Goal: Task Accomplishment & Management: Manage account settings

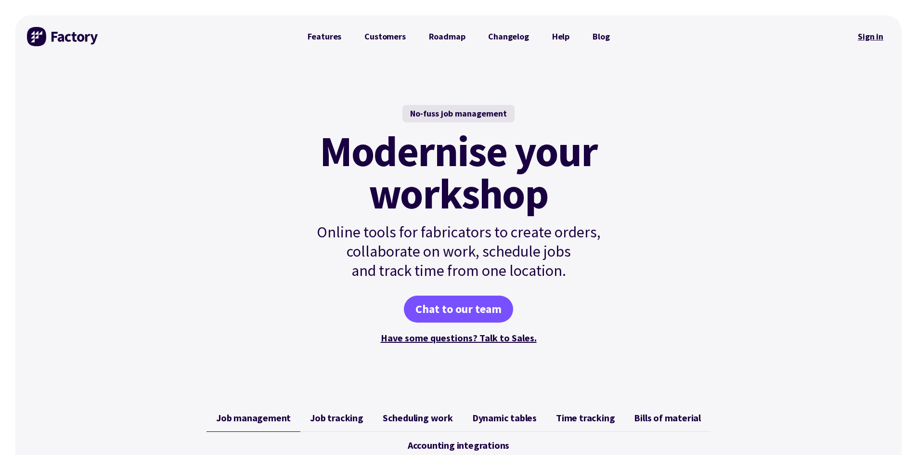
click at [881, 43] on link "Sign in" at bounding box center [870, 37] width 39 height 22
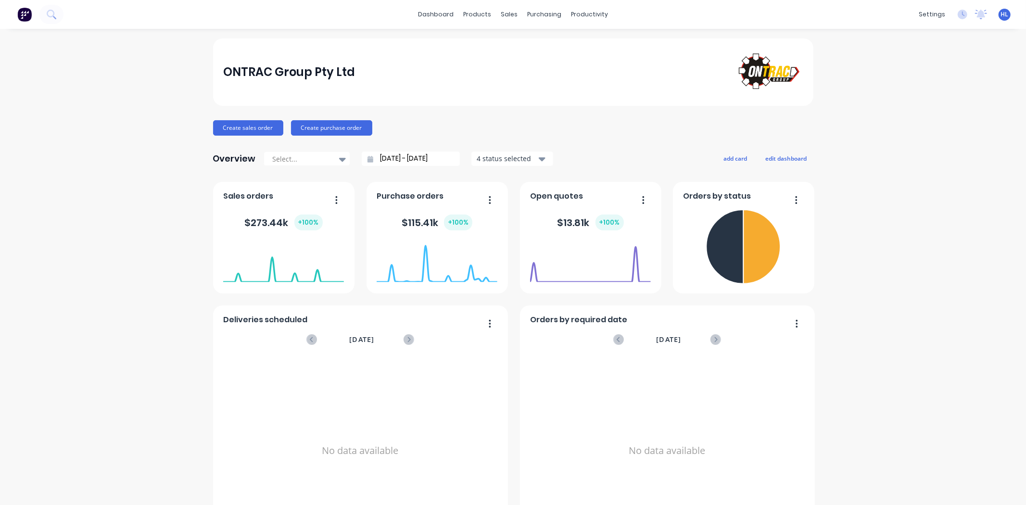
drag, startPoint x: 516, startPoint y: 50, endPoint x: 539, endPoint y: 41, distance: 24.7
click at [517, 51] on div "ONTRAC Group Pty Ltd" at bounding box center [513, 72] width 580 height 43
click at [609, 36] on div "Workflow Planner Delivery Scheduling Timesheets" at bounding box center [623, 74] width 128 height 97
click at [613, 46] on div "Workflow" at bounding box center [602, 46] width 29 height 9
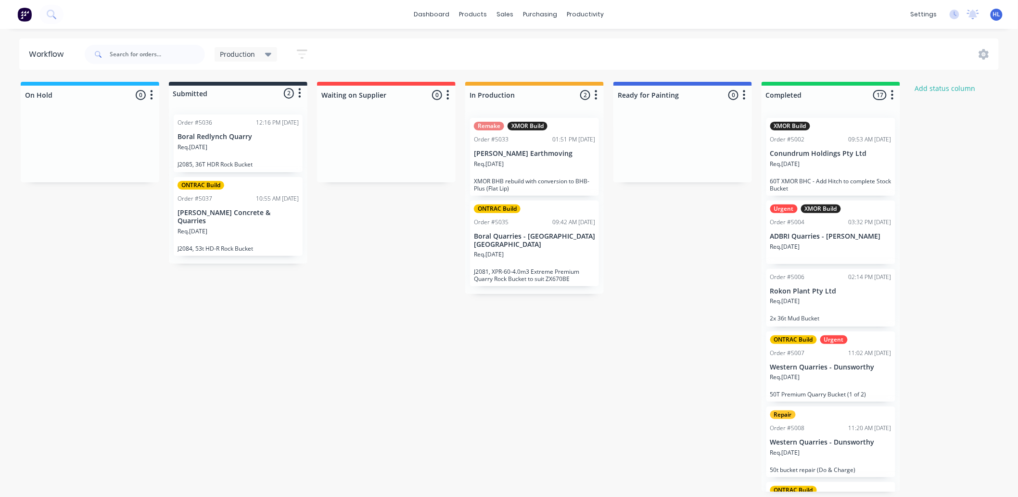
click at [407, 254] on div "On Hold 0 Status colour #1FB6FF hex #1FB6FF Save Cancel Notifications Email SMS…" at bounding box center [586, 287] width 1186 height 410
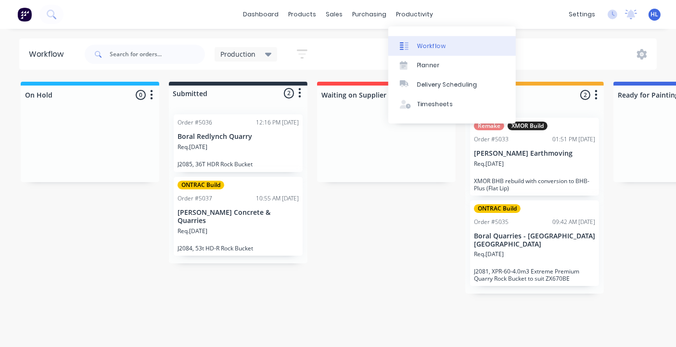
click at [442, 37] on link "Workflow" at bounding box center [452, 45] width 128 height 19
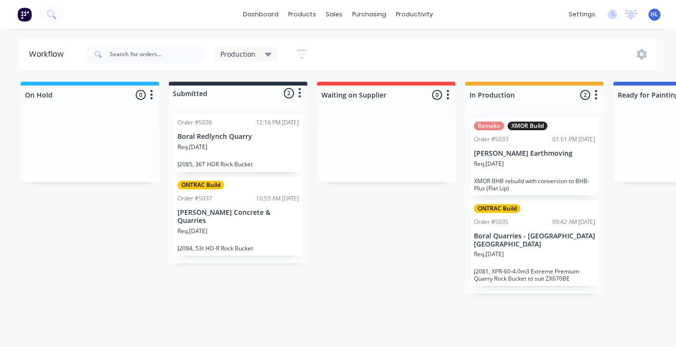
drag, startPoint x: 362, startPoint y: 277, endPoint x: 291, endPoint y: 243, distance: 78.1
click at [356, 273] on div "On Hold 0 Status colour #1FB6FF hex #1FB6FF Save Cancel Notifications Email SMS…" at bounding box center [586, 212] width 1186 height 260
click at [203, 205] on div "ONTRAC Build Order #5037 10:55 AM [DATE] Mawsons Concrete & Quarries Req. [DATE…" at bounding box center [238, 216] width 129 height 79
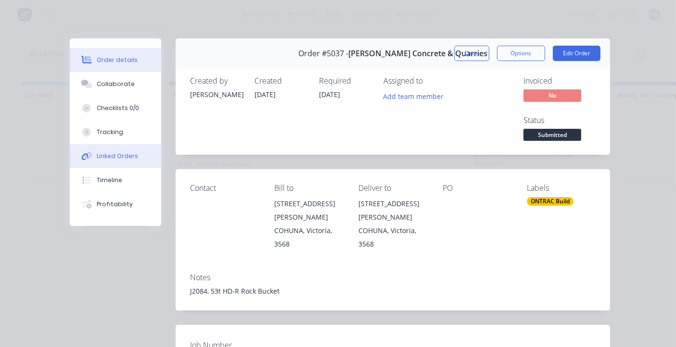
click at [96, 164] on button "Linked Orders" at bounding box center [115, 156] width 91 height 24
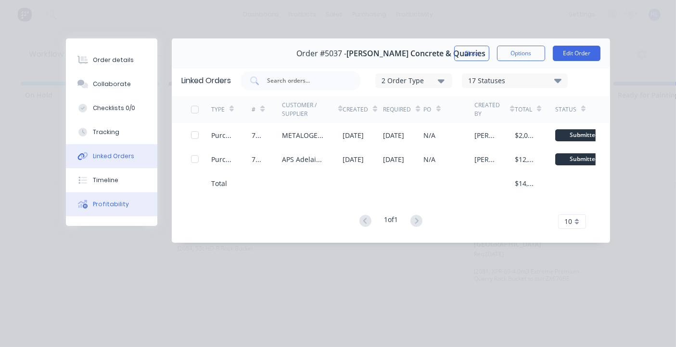
click at [116, 194] on button "Profitability" at bounding box center [111, 204] width 91 height 24
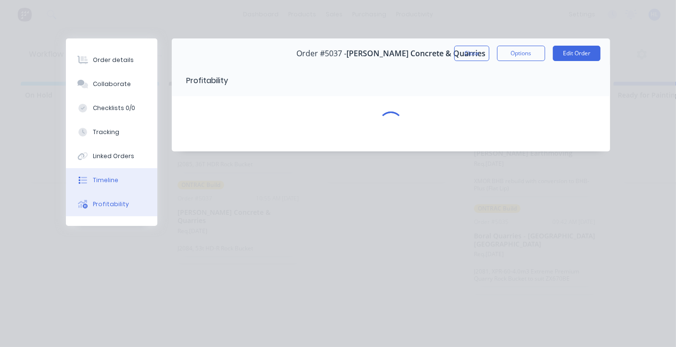
click at [116, 178] on button "Timeline" at bounding box center [111, 180] width 91 height 24
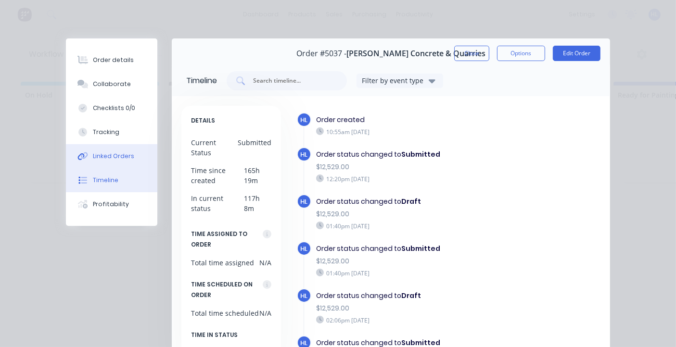
click at [114, 148] on button "Linked Orders" at bounding box center [111, 156] width 91 height 24
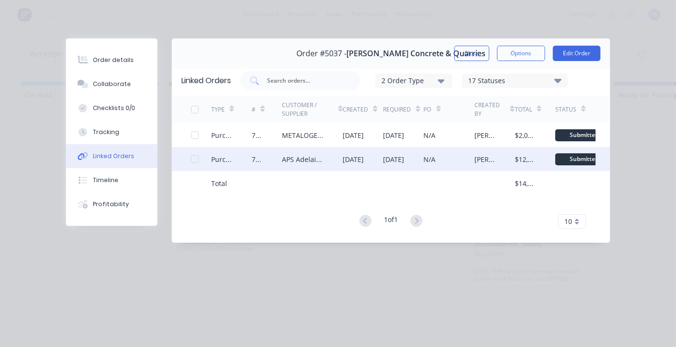
click at [213, 152] on div "Purchase" at bounding box center [231, 159] width 40 height 24
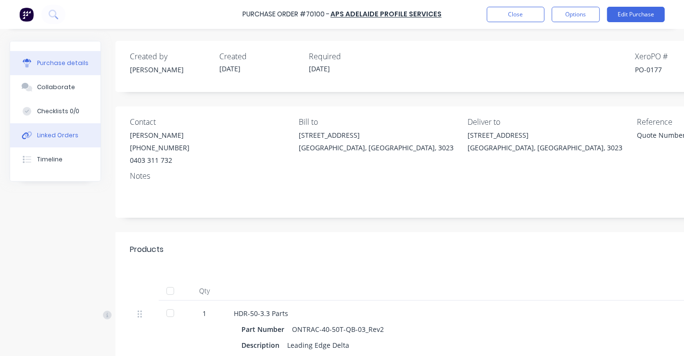
click at [59, 138] on div "Linked Orders" at bounding box center [57, 135] width 41 height 9
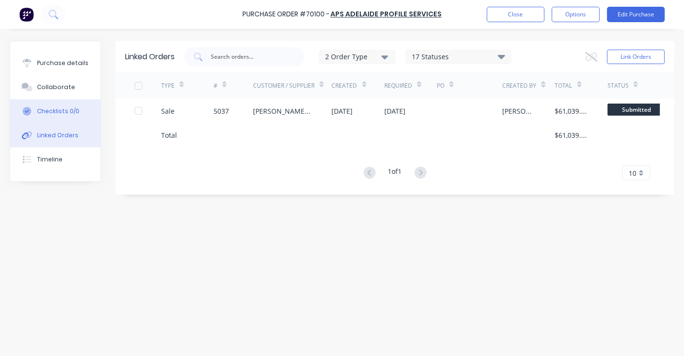
click at [65, 115] on div "Checklists 0/0" at bounding box center [58, 111] width 42 height 9
type textarea "x"
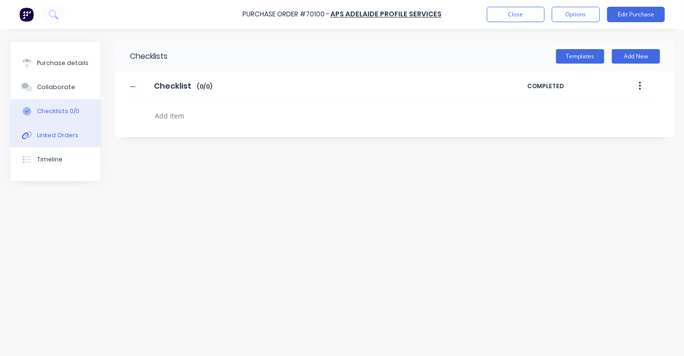
click at [58, 132] on div "Linked Orders" at bounding box center [57, 135] width 41 height 9
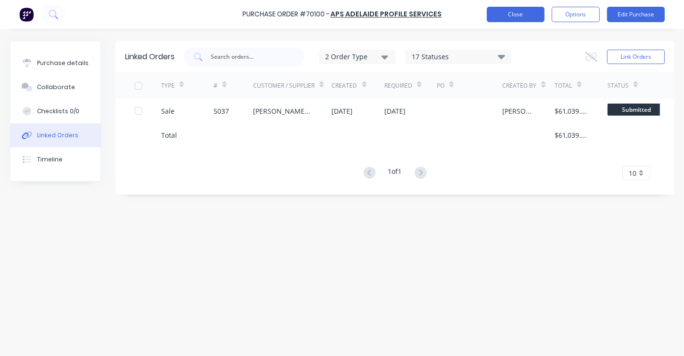
click at [517, 14] on button "Close" at bounding box center [516, 14] width 58 height 15
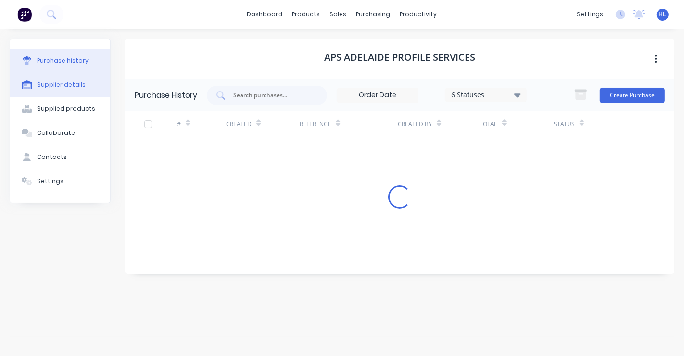
click at [83, 93] on button "Supplier details" at bounding box center [60, 85] width 100 height 24
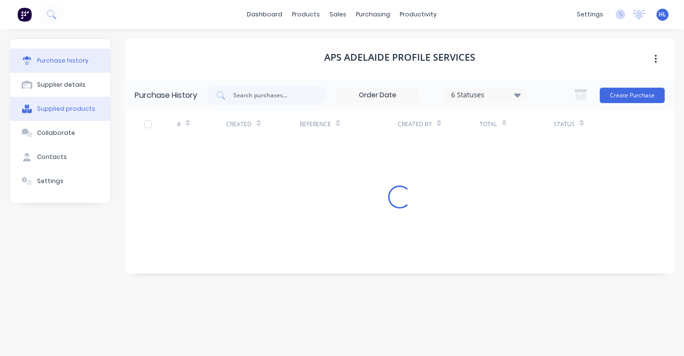
select select "AU"
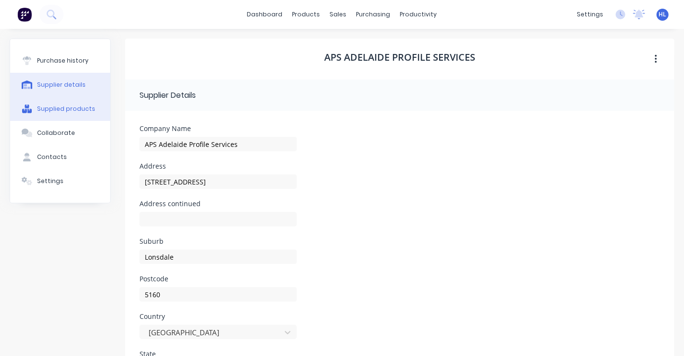
click at [77, 108] on div "Supplied products" at bounding box center [66, 108] width 58 height 9
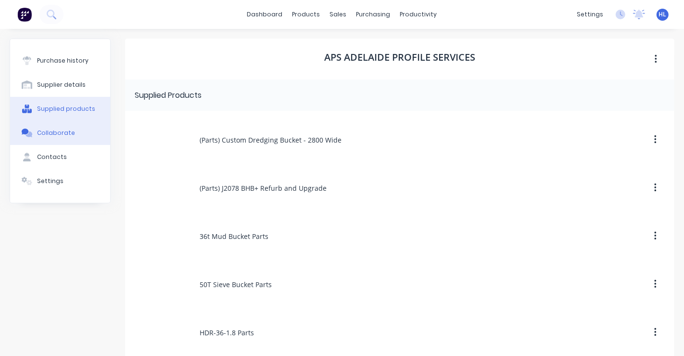
click at [65, 136] on div "Collaborate" at bounding box center [56, 132] width 38 height 9
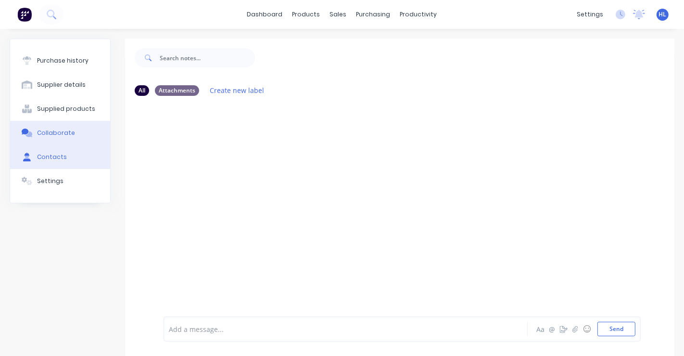
click at [67, 162] on button "Contacts" at bounding box center [60, 157] width 100 height 24
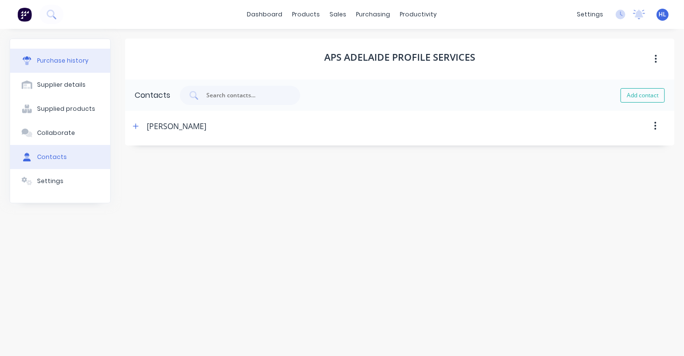
click at [68, 61] on div "Purchase history" at bounding box center [62, 60] width 51 height 9
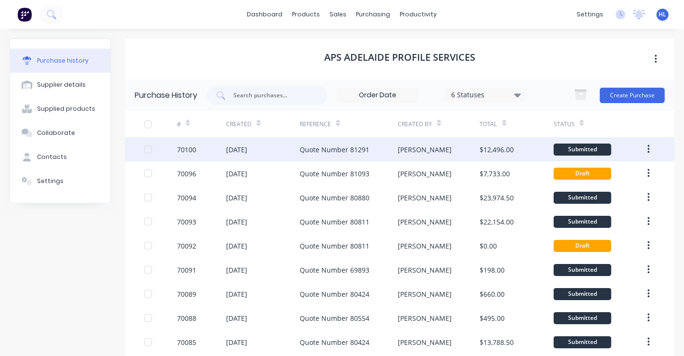
click at [179, 149] on div "70100" at bounding box center [186, 149] width 19 height 10
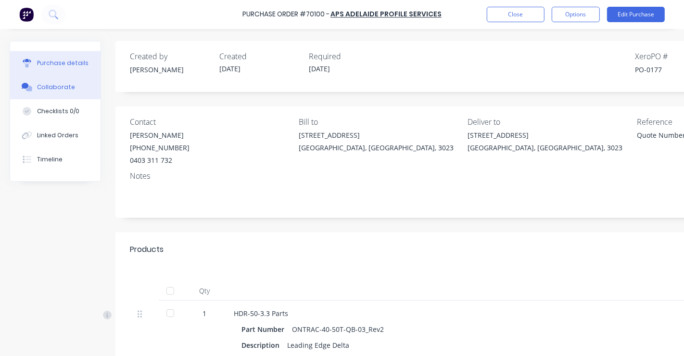
click at [57, 83] on div "Collaborate" at bounding box center [56, 87] width 38 height 9
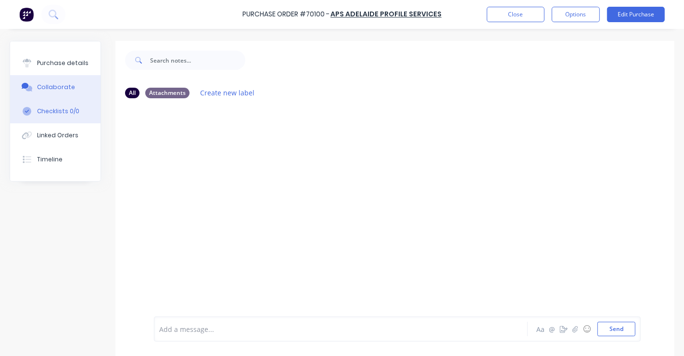
click at [53, 119] on button "Checklists 0/0" at bounding box center [55, 111] width 90 height 24
type textarea "x"
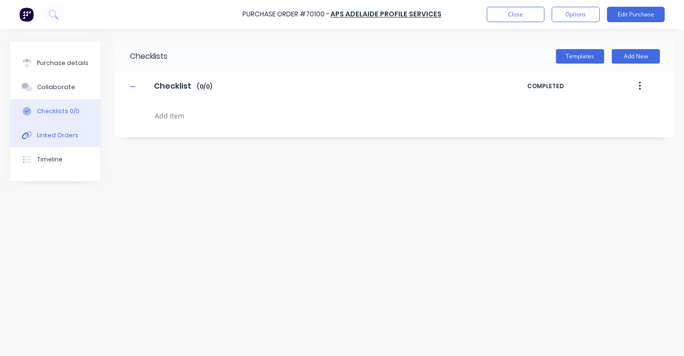
click at [56, 143] on button "Linked Orders" at bounding box center [55, 135] width 90 height 24
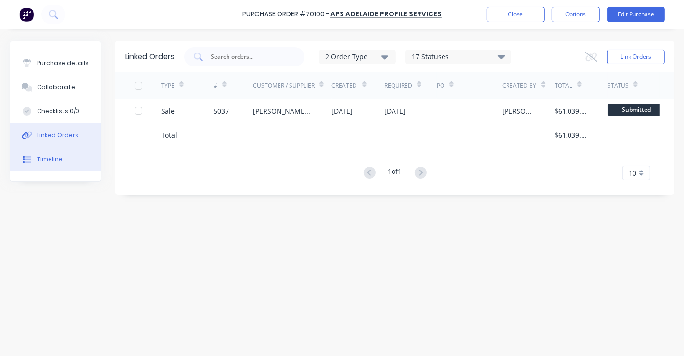
click at [61, 167] on button "Timeline" at bounding box center [55, 159] width 90 height 24
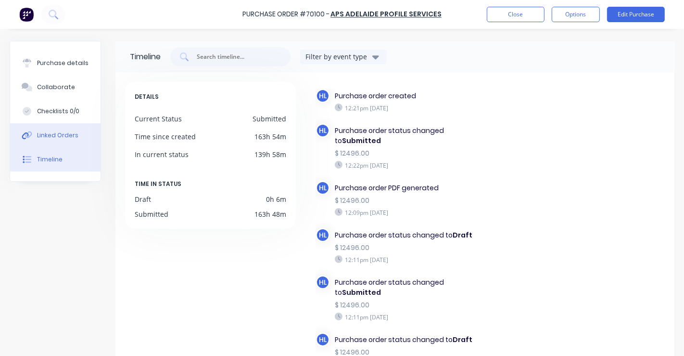
click at [58, 139] on div "Linked Orders" at bounding box center [57, 135] width 41 height 9
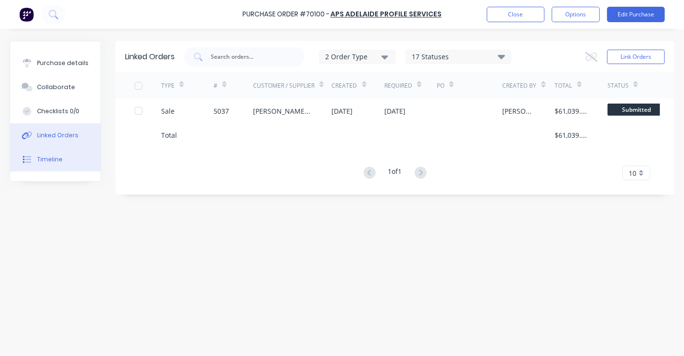
click at [61, 155] on button "Timeline" at bounding box center [55, 159] width 90 height 24
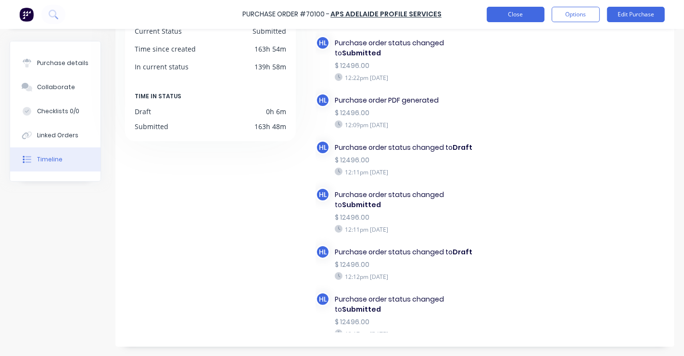
click at [524, 19] on button "Close" at bounding box center [516, 14] width 58 height 15
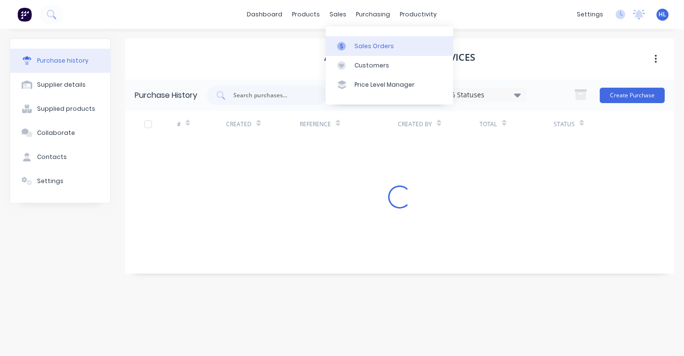
click at [355, 45] on div "Sales Orders" at bounding box center [374, 46] width 39 height 9
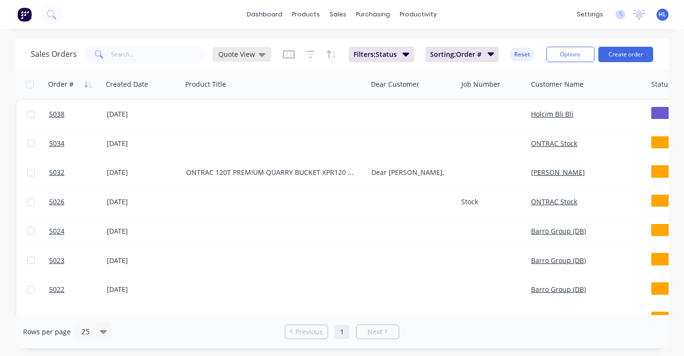
click at [252, 51] on span "Quote View" at bounding box center [236, 54] width 37 height 10
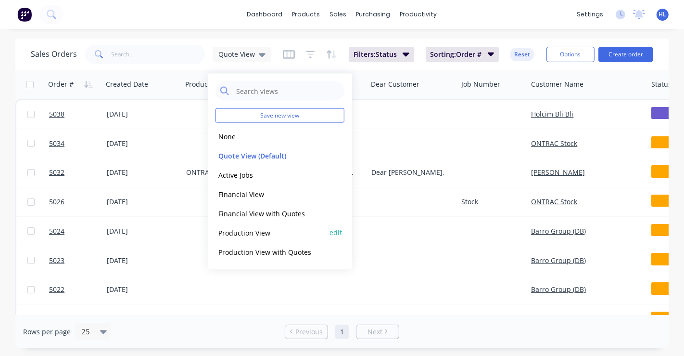
click at [260, 235] on button "Production View" at bounding box center [271, 232] width 110 height 11
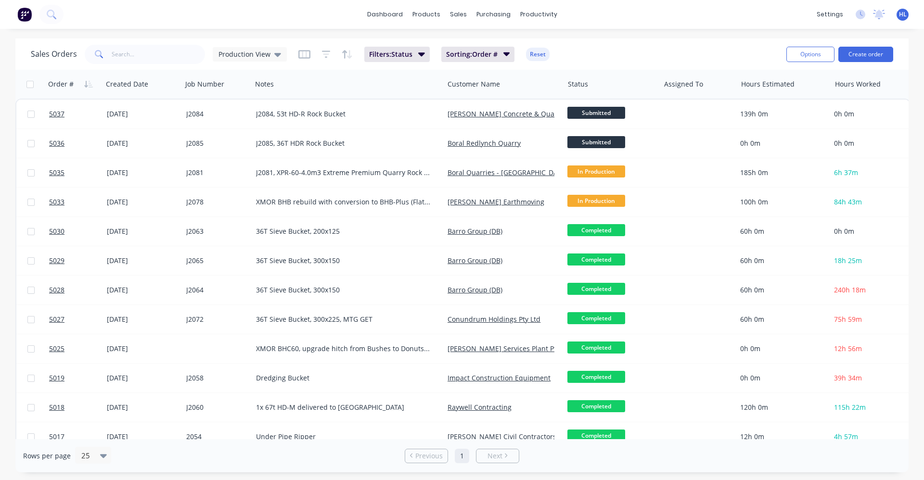
click at [328, 38] on div "Sales Orders Production View Filters: Status Sorting: Order # Reset Options Cre…" at bounding box center [461, 53] width 893 height 31
click at [253, 51] on span "Production View" at bounding box center [244, 54] width 52 height 10
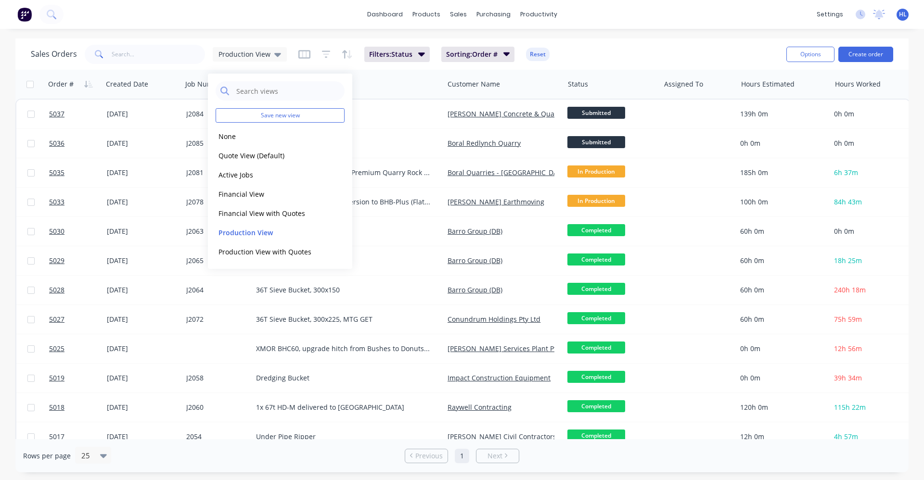
click at [259, 26] on div "dashboard products sales purchasing productivity dashboard products Product Cat…" at bounding box center [462, 14] width 924 height 29
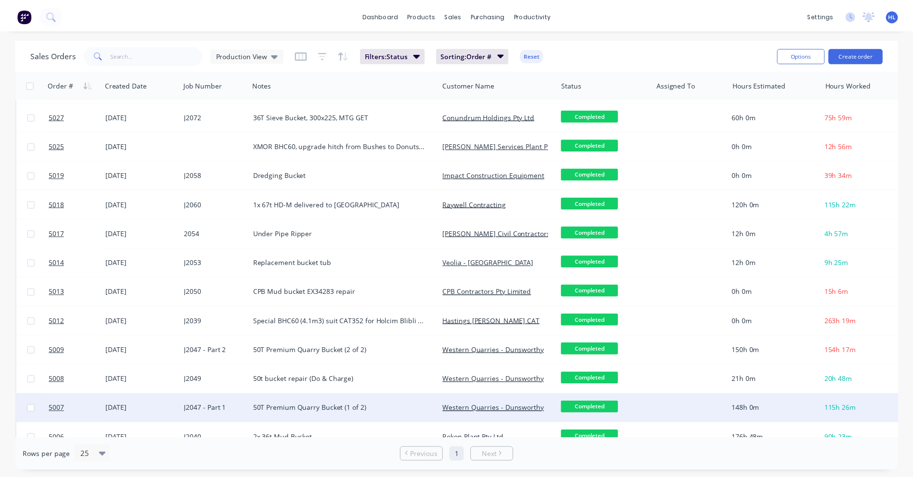
scroll to position [310, 0]
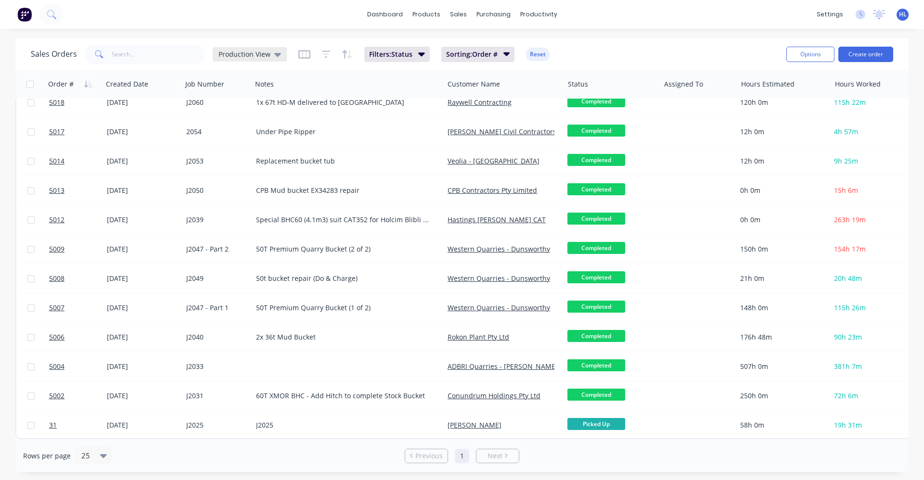
click at [263, 57] on span "Production View" at bounding box center [244, 54] width 52 height 10
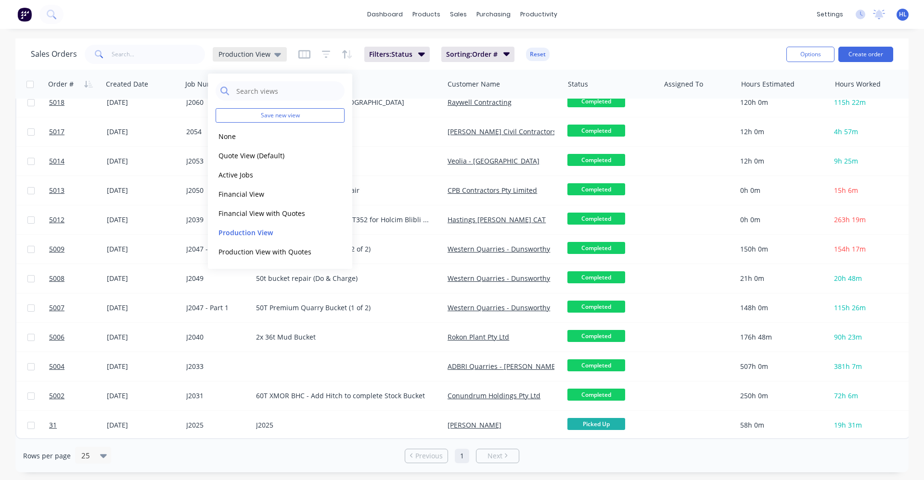
click at [263, 57] on span "Production View" at bounding box center [244, 54] width 52 height 10
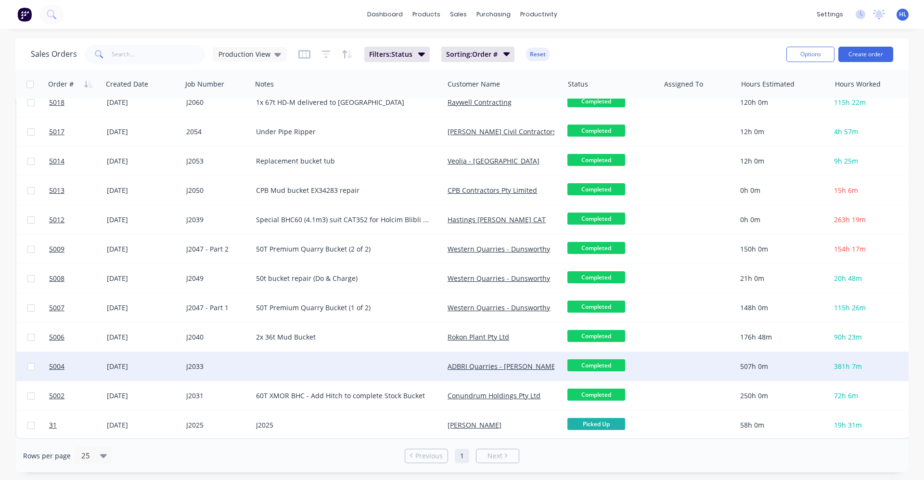
click at [729, 362] on div at bounding box center [698, 367] width 69 height 10
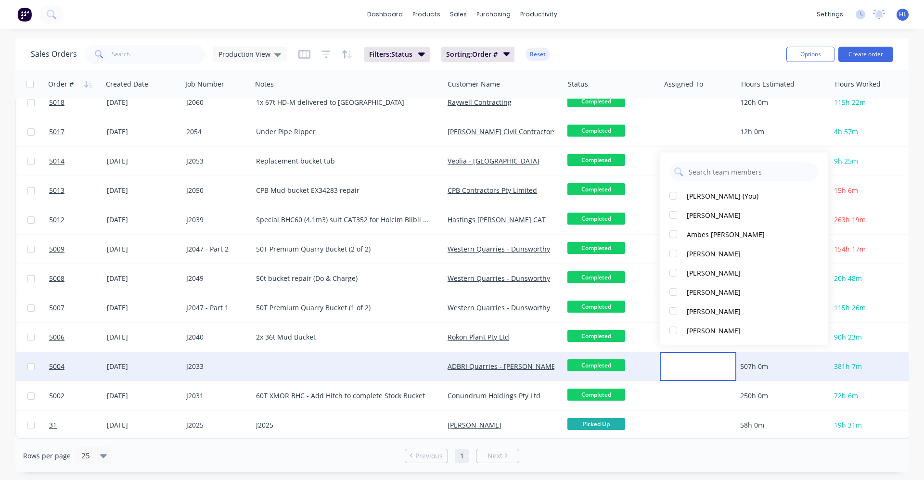
click at [126, 362] on div "[DATE]" at bounding box center [143, 367] width 72 height 10
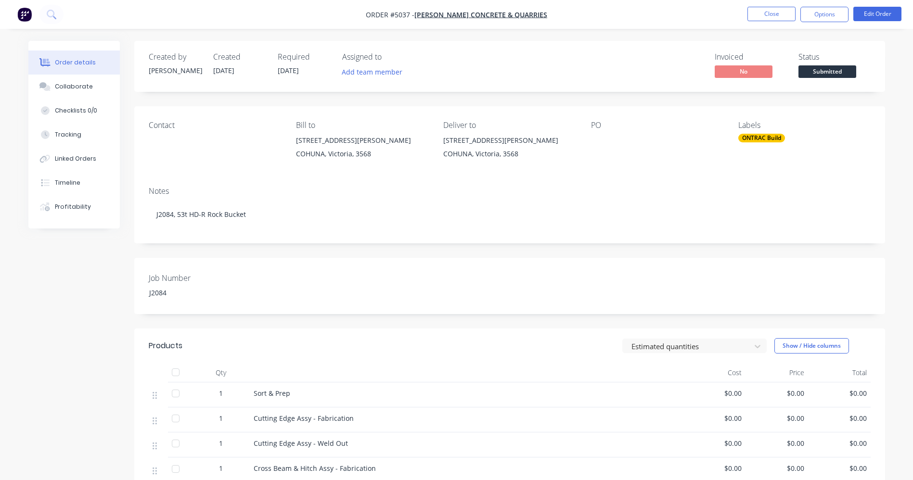
click at [76, 203] on div "Profitability" at bounding box center [73, 207] width 36 height 9
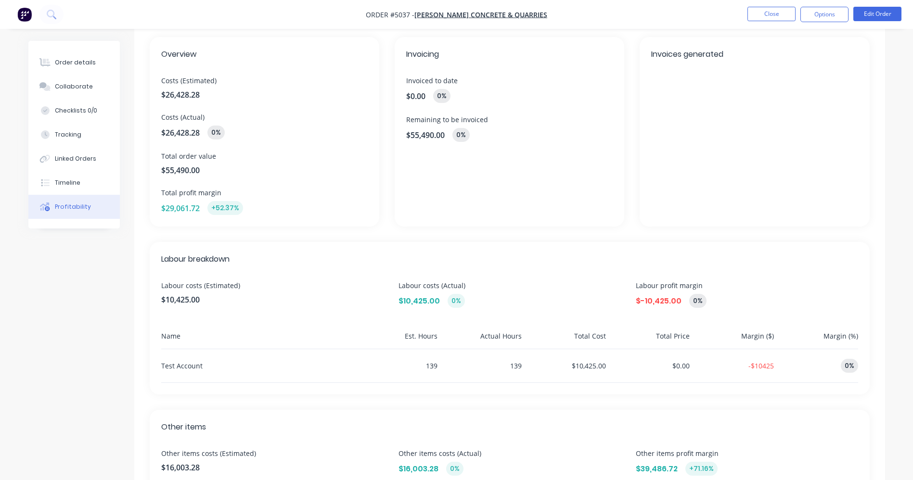
scroll to position [72, 0]
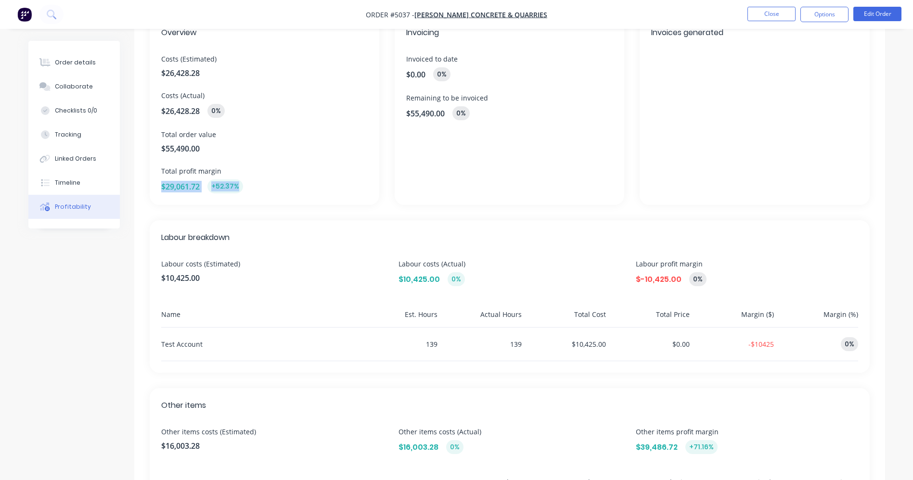
drag, startPoint x: 156, startPoint y: 187, endPoint x: 280, endPoint y: 187, distance: 123.2
click at [280, 187] on div "Overview Costs (Estimated) $26,428.28 Costs (Actual) $26,428.28 0% Total order …" at bounding box center [265, 110] width 230 height 190
click at [279, 187] on div "$29,061.72 +52.37%" at bounding box center [264, 186] width 206 height 14
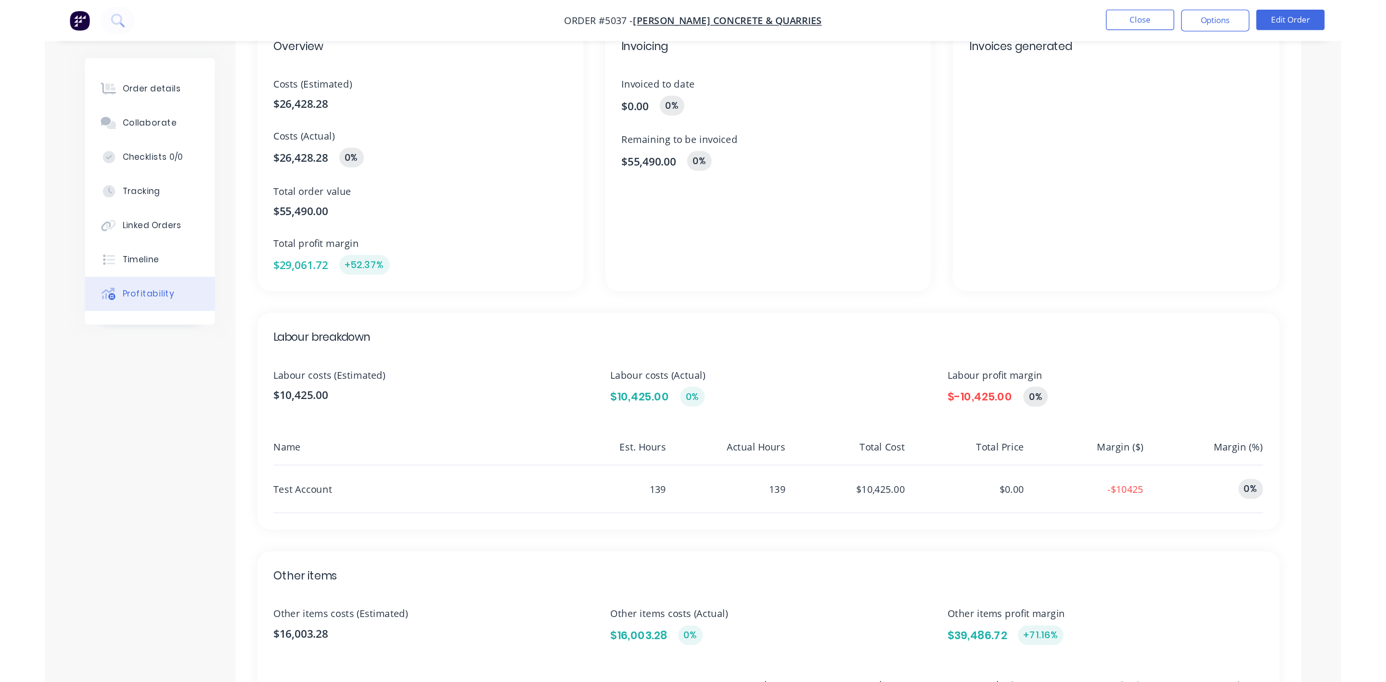
scroll to position [0, 0]
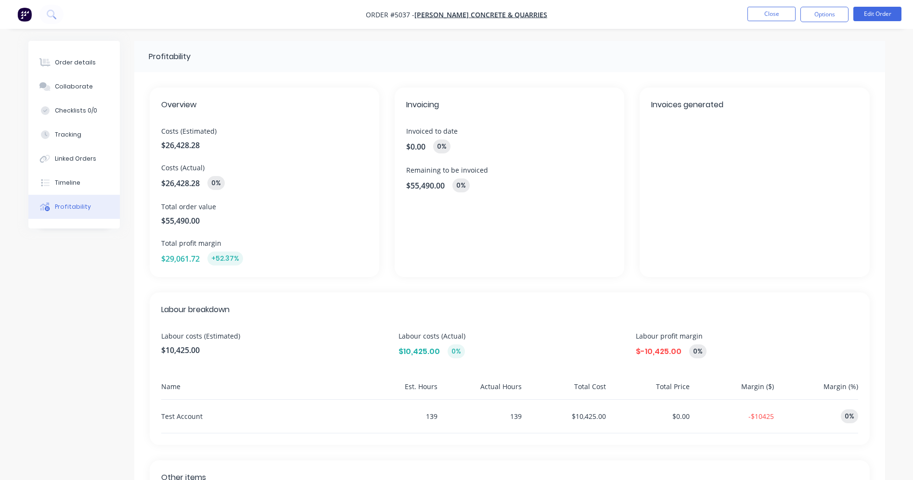
click at [771, 15] on button "Close" at bounding box center [771, 14] width 48 height 14
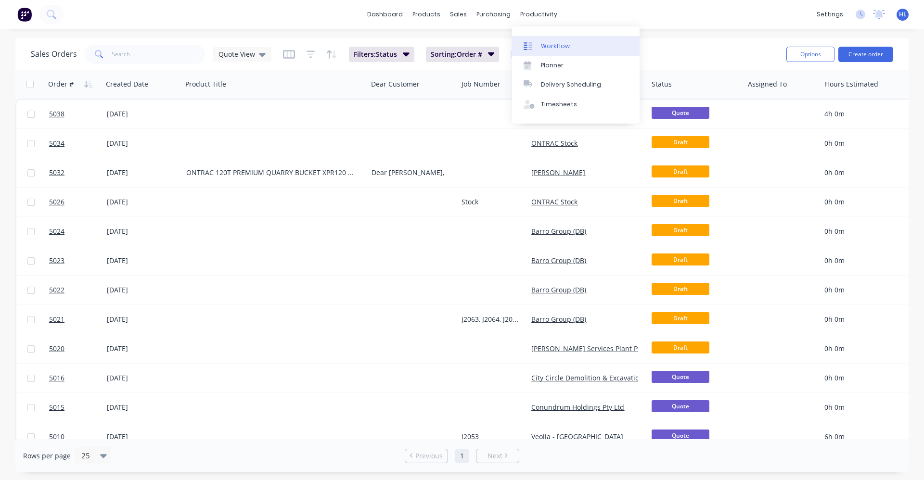
click at [555, 51] on link "Workflow" at bounding box center [576, 45] width 128 height 19
